Goal: Find specific page/section: Find specific page/section

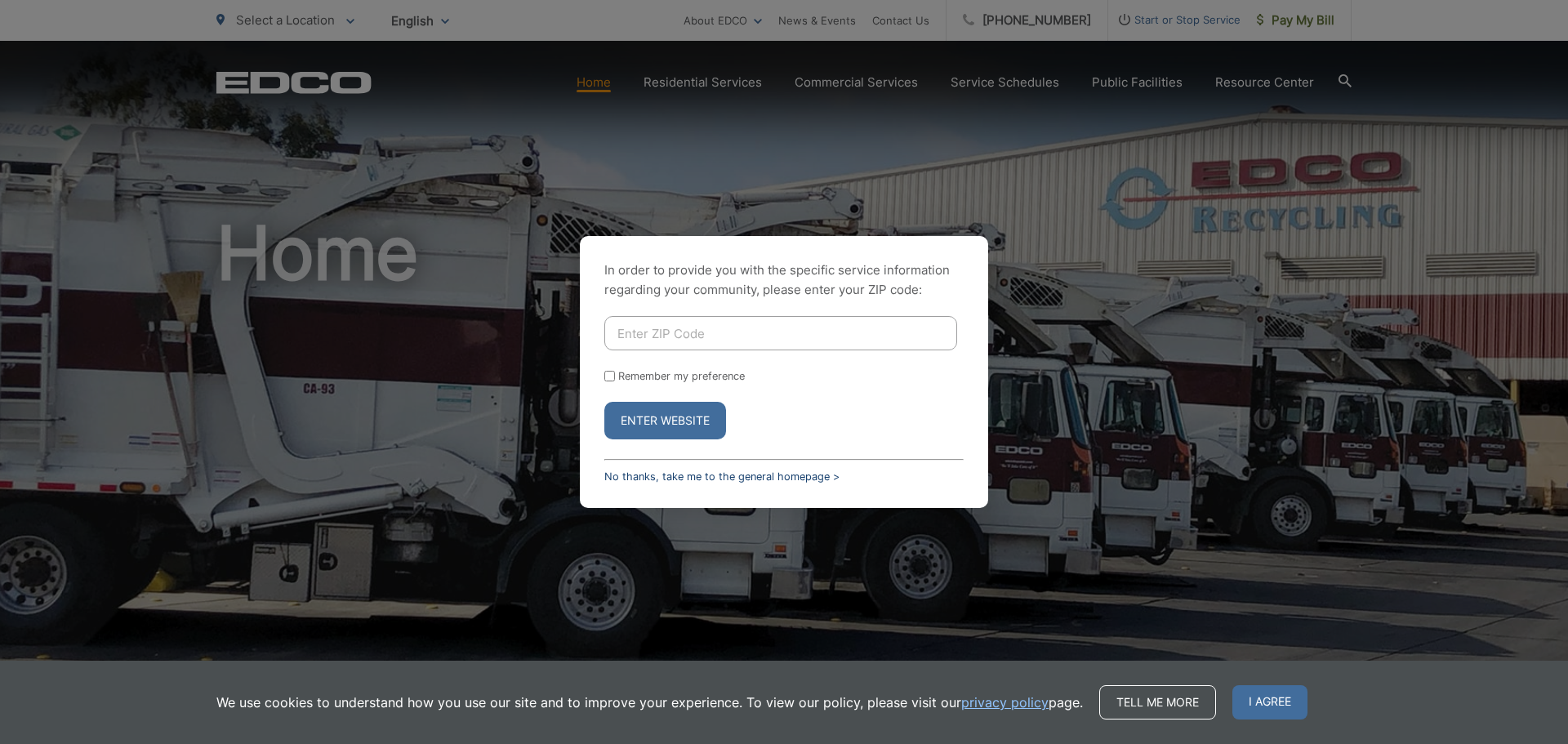
click at [712, 473] on link "No thanks, take me to the general homepage >" at bounding box center [721, 476] width 235 height 13
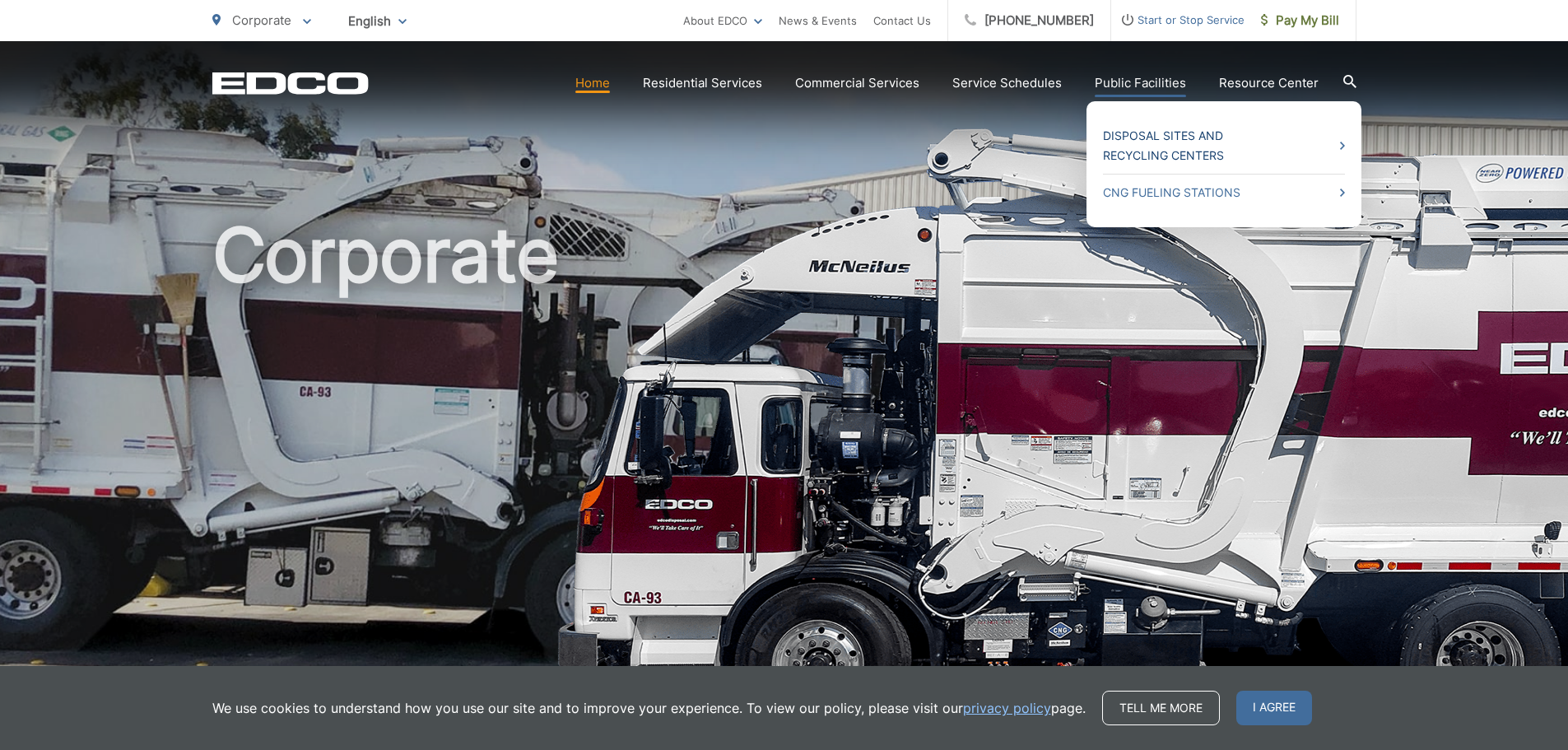
click at [1153, 146] on link "Disposal Sites and Recycling Centers" at bounding box center [1224, 145] width 242 height 40
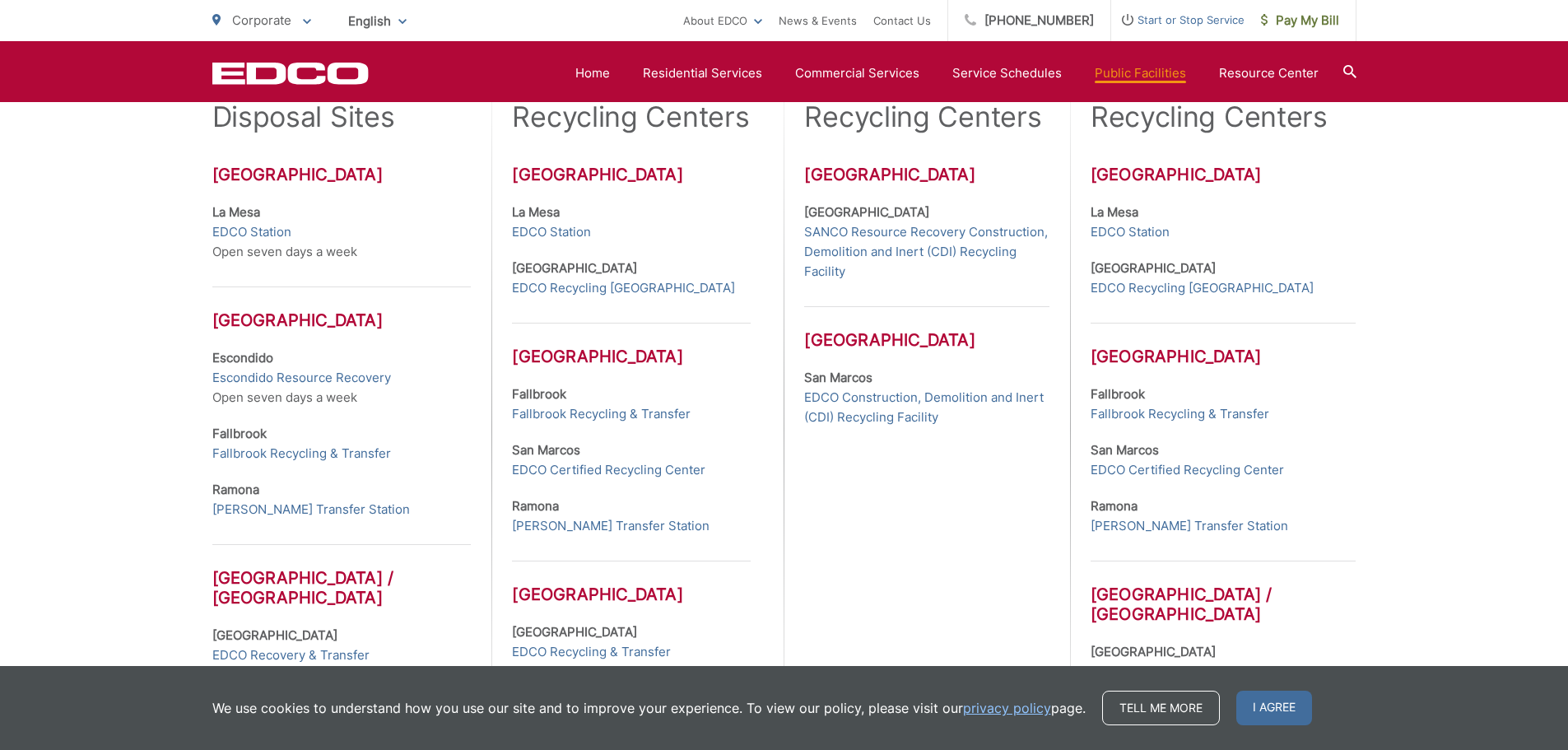
scroll to position [576, 0]
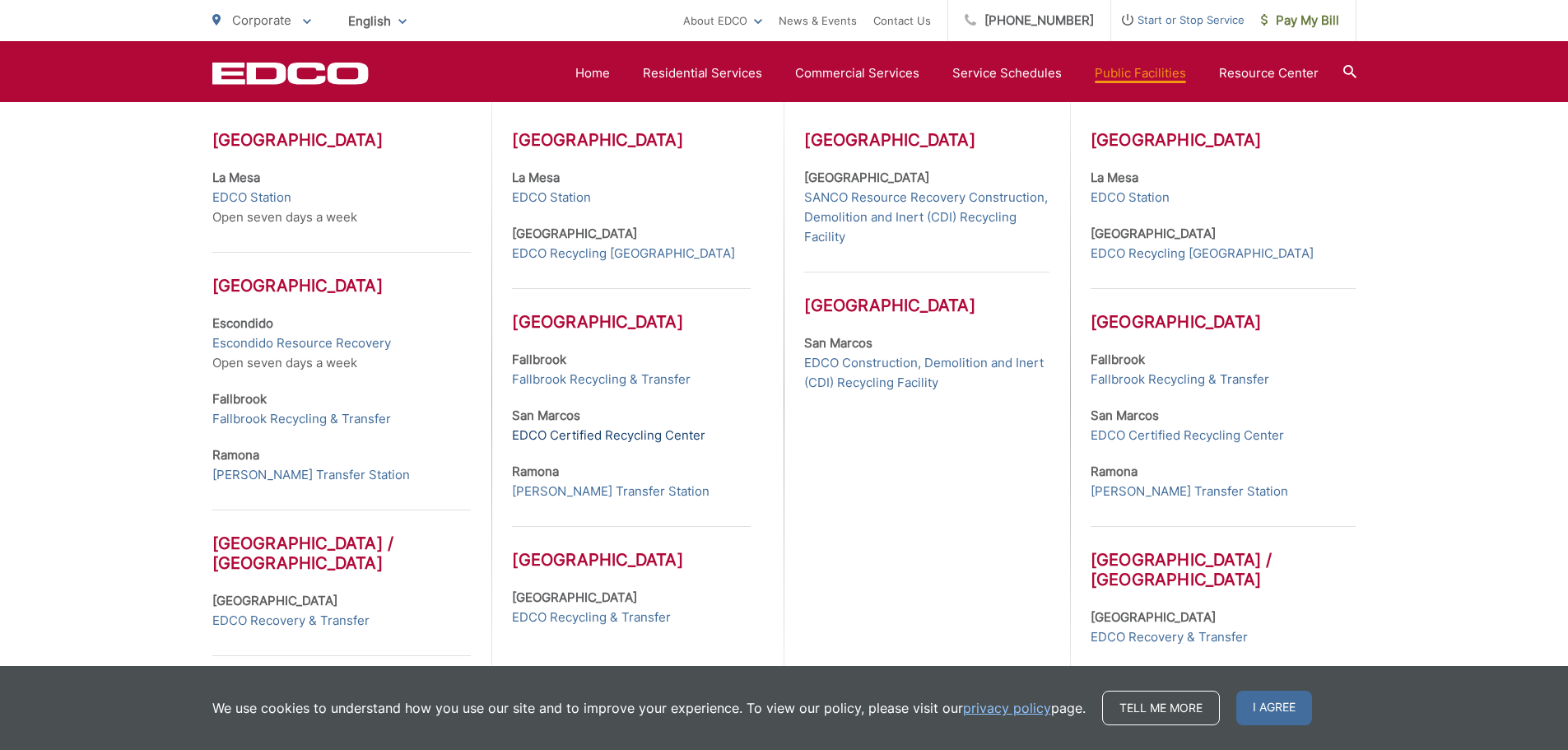
click at [563, 435] on link "EDCO Certified Recycling Center" at bounding box center [608, 435] width 194 height 19
drag, startPoint x: 626, startPoint y: 371, endPoint x: 624, endPoint y: 339, distance: 32.1
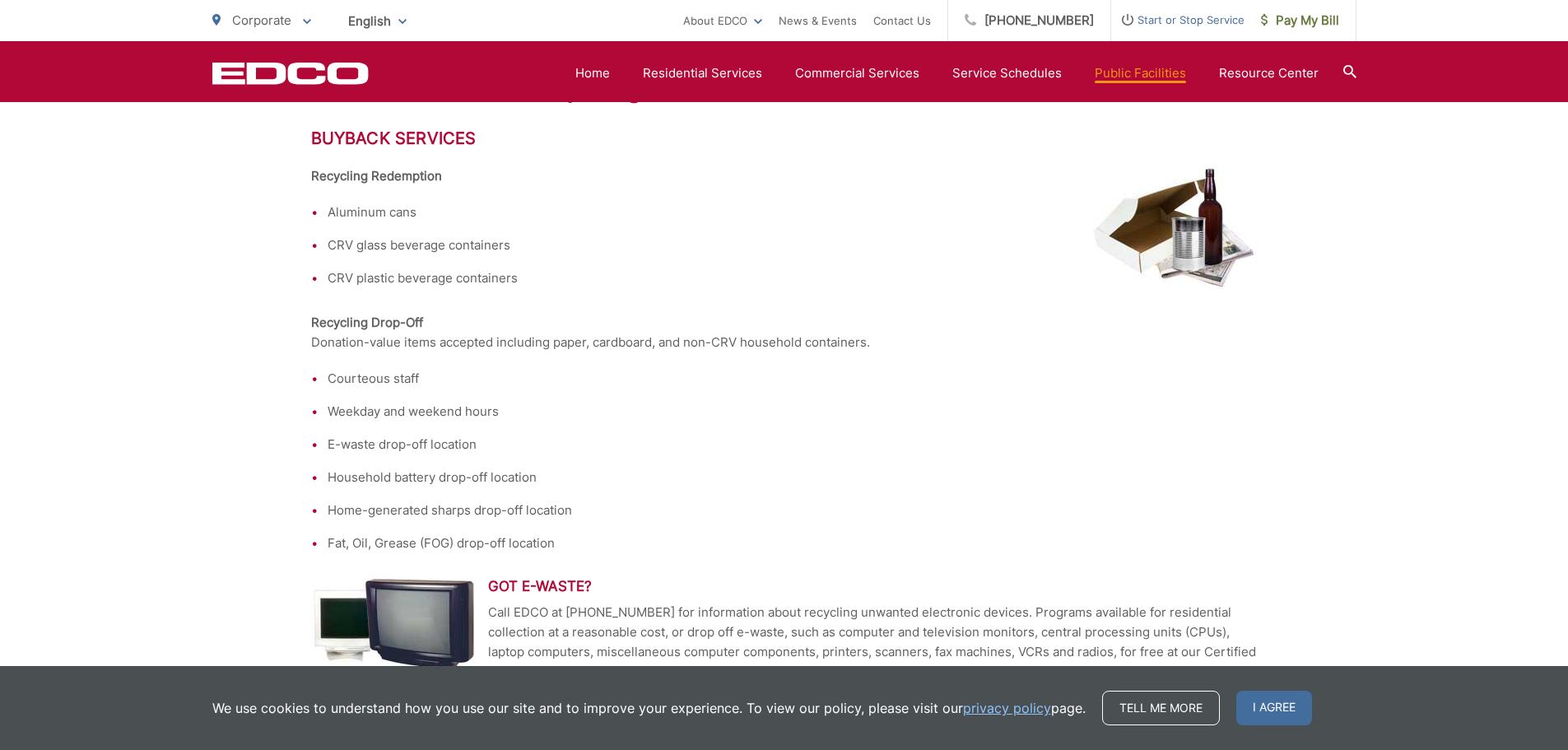
scroll to position [27, 0]
